Goal: Browse casually: Explore the website without a specific task or goal

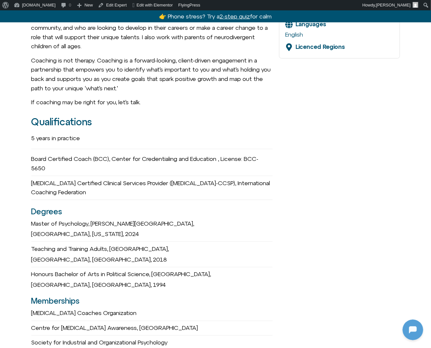
scroll to position [396, 0]
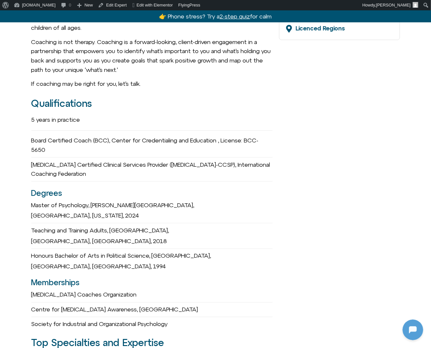
click at [220, 150] on div "Board Certified Coach (BCC), Center for Credentialing and Education , License: …" at bounding box center [152, 145] width 242 height 24
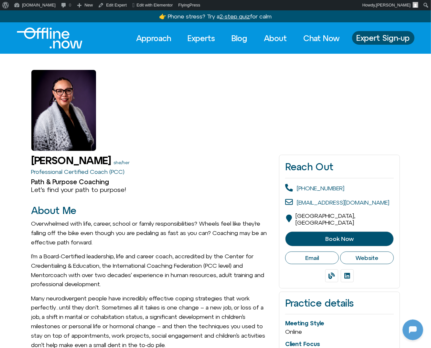
click at [161, 91] on div at bounding box center [215, 102] width 369 height 97
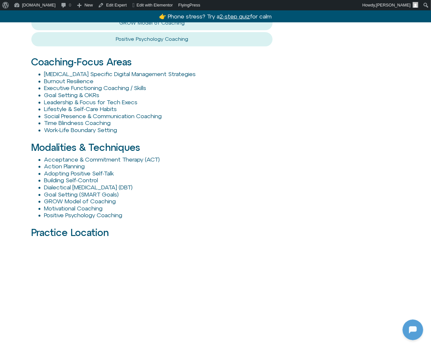
scroll to position [796, 0]
